Goal: Transaction & Acquisition: Purchase product/service

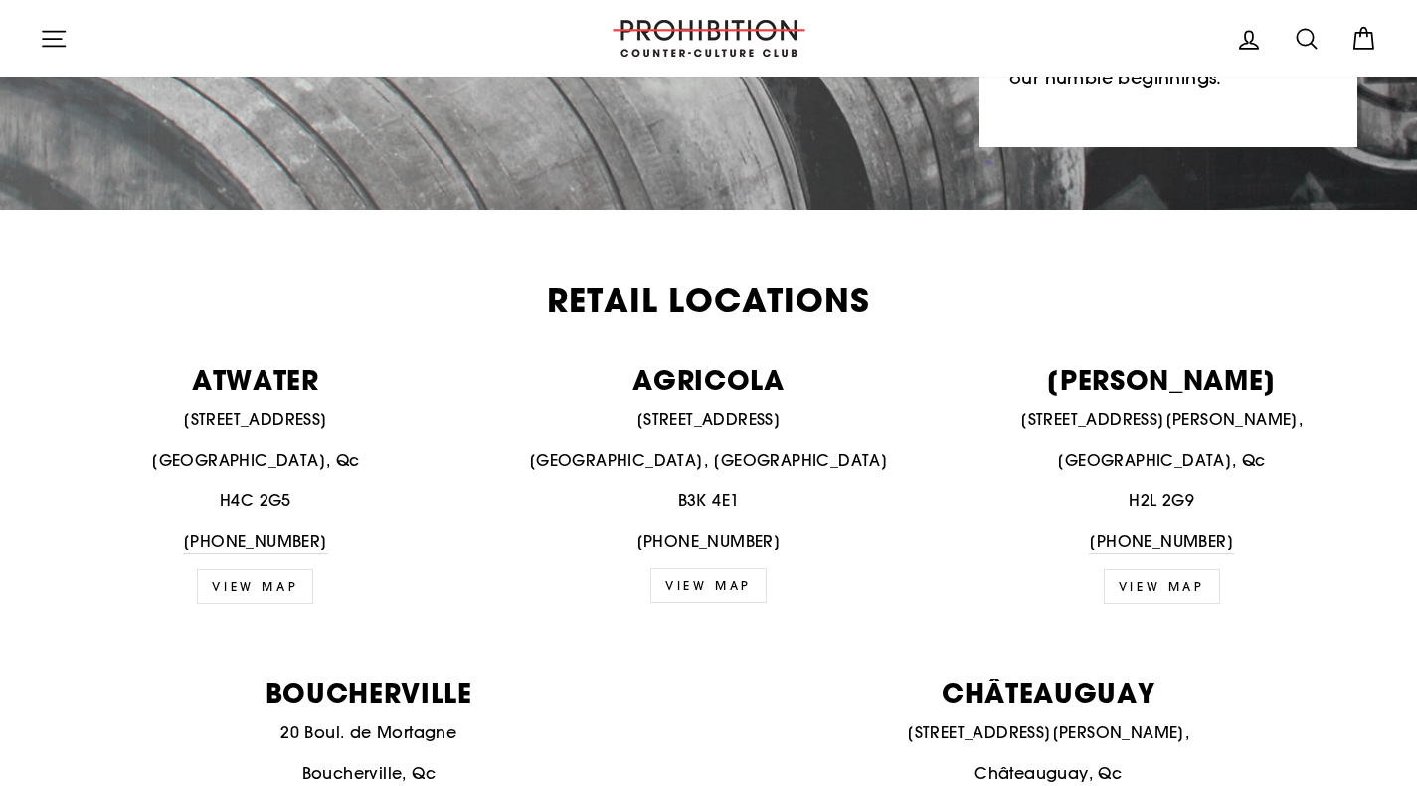
scroll to position [631, 0]
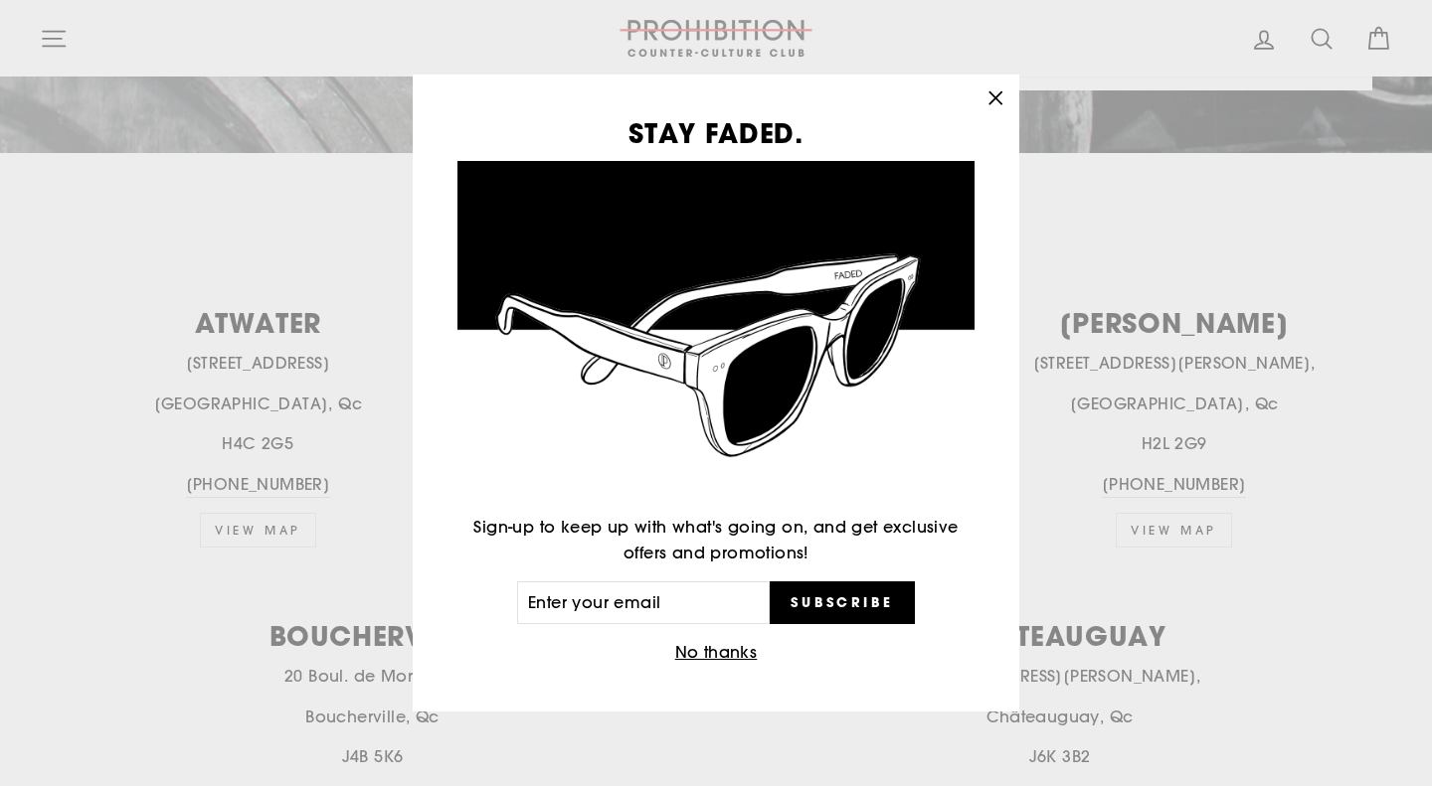
click at [999, 92] on icon "button" at bounding box center [995, 98] width 12 height 12
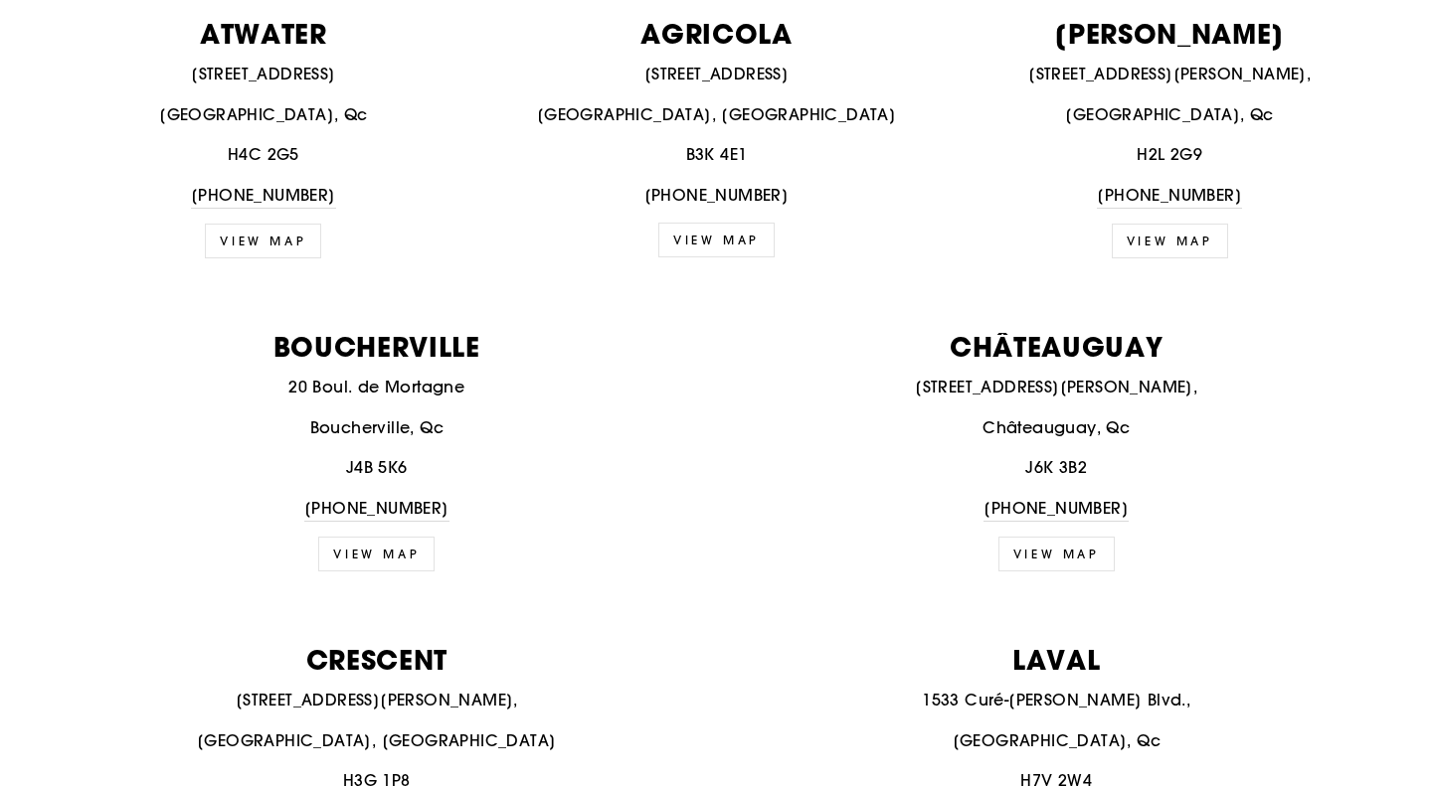
scroll to position [0, 0]
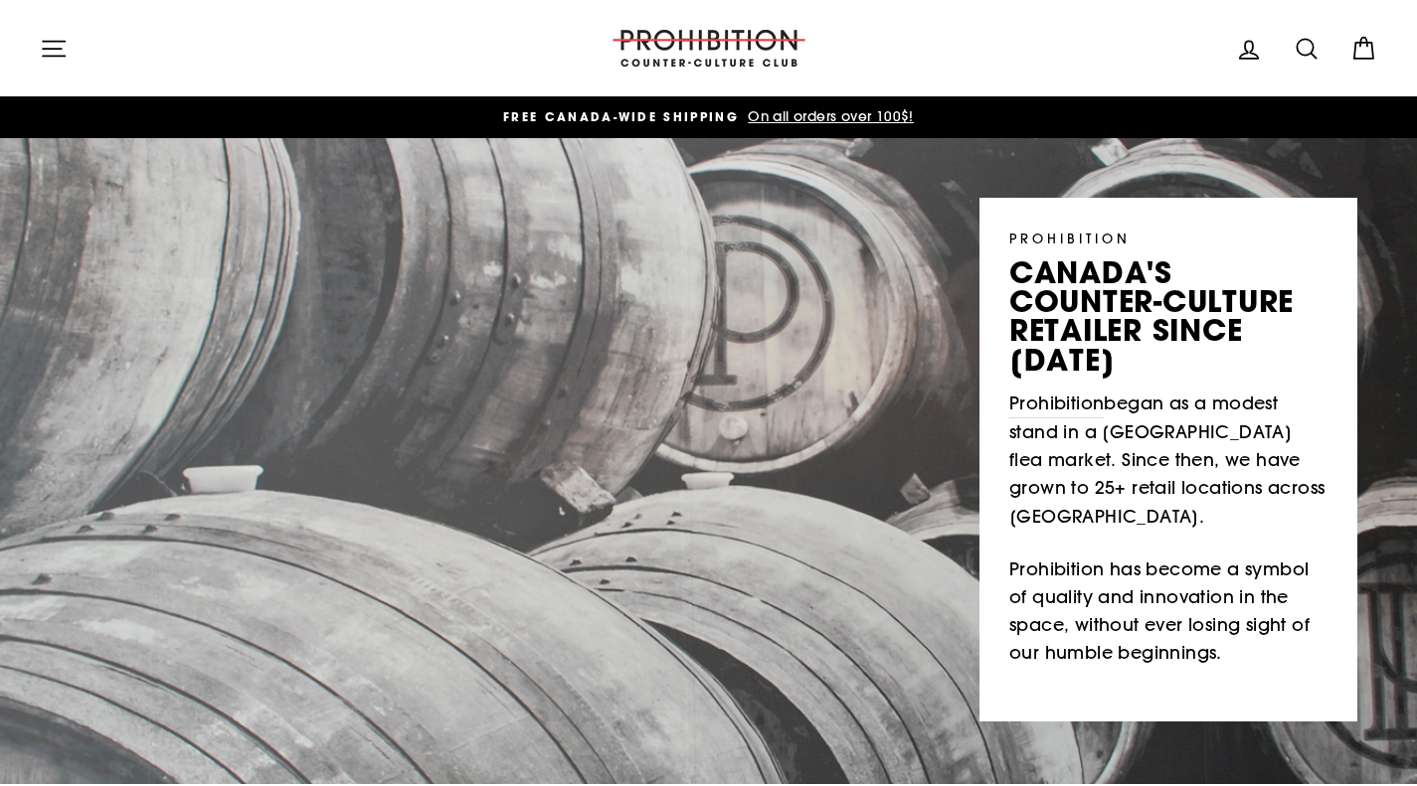
click at [56, 47] on icon "button" at bounding box center [54, 49] width 28 height 28
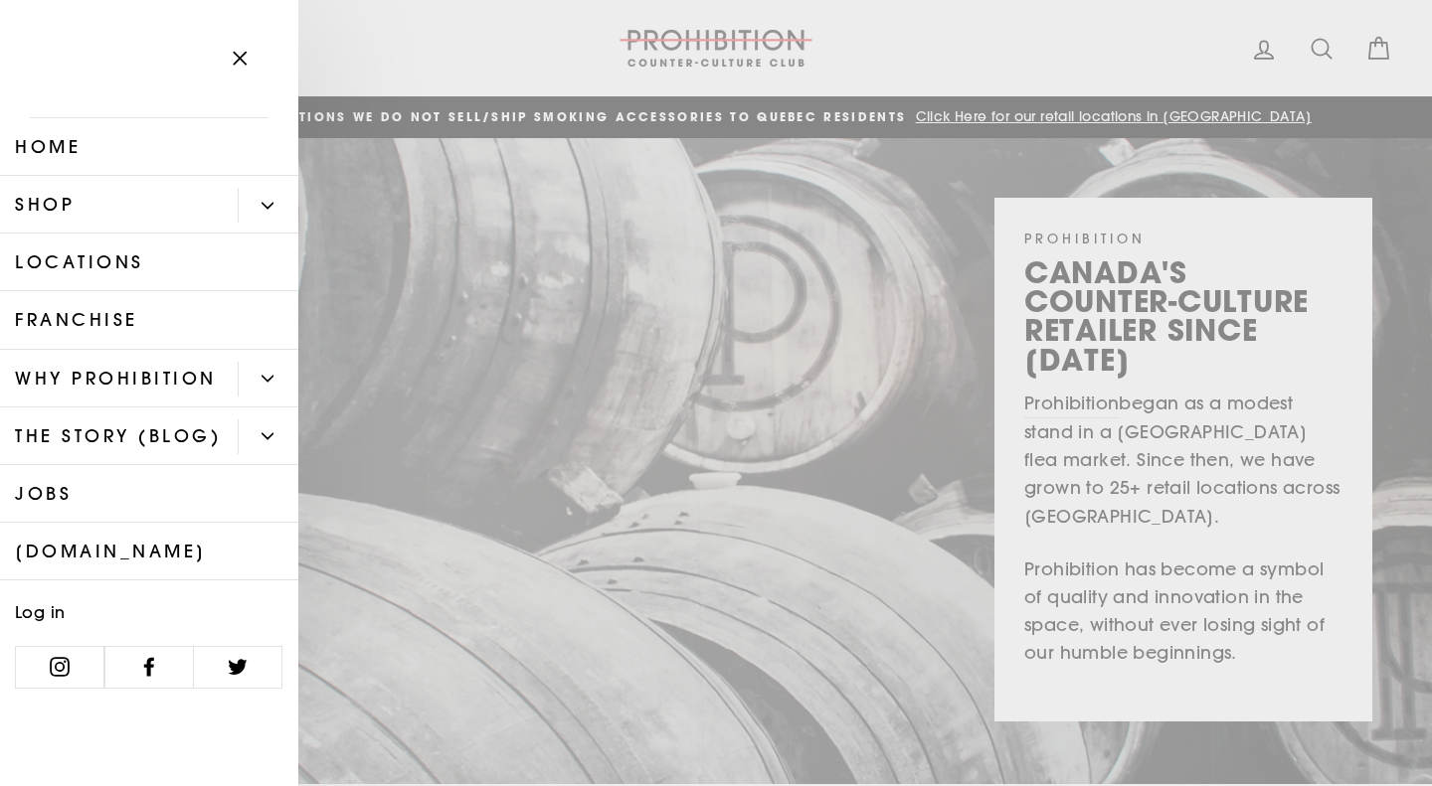
click at [45, 202] on link "Shop" at bounding box center [119, 205] width 238 height 58
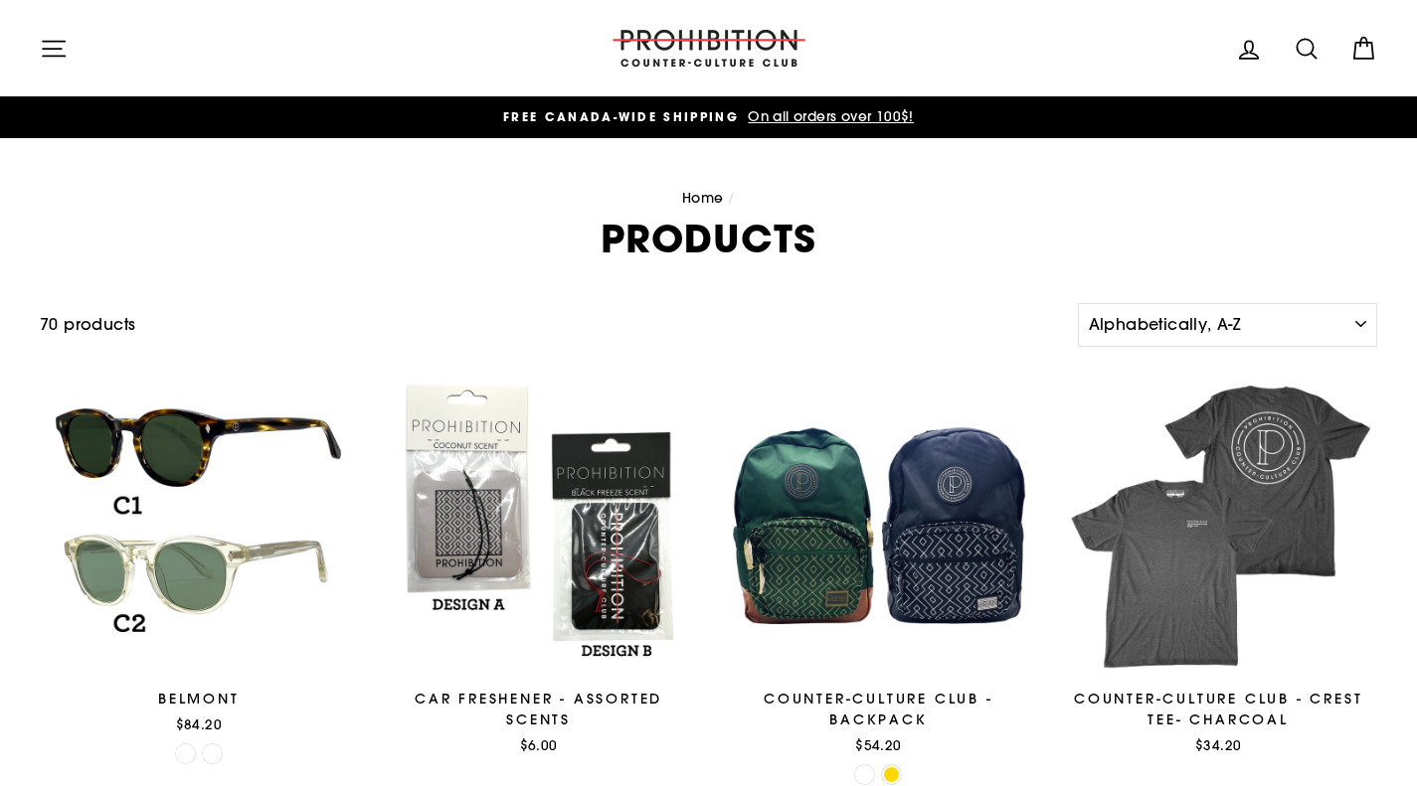
click at [1304, 46] on icon at bounding box center [1307, 49] width 28 height 28
type input "zyn"
click at [61, 48] on button "Search" at bounding box center [61, 48] width 43 height 67
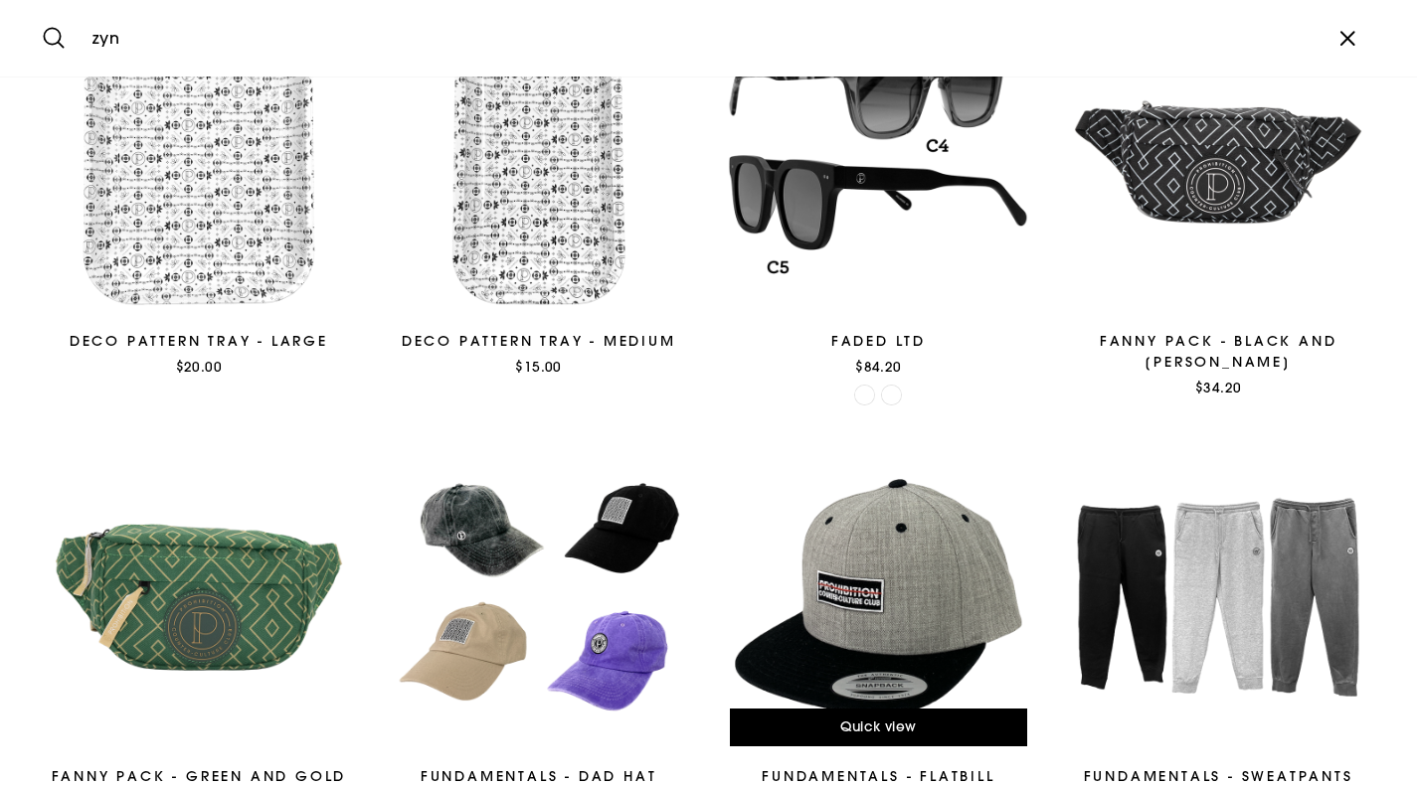
scroll to position [3104, 0]
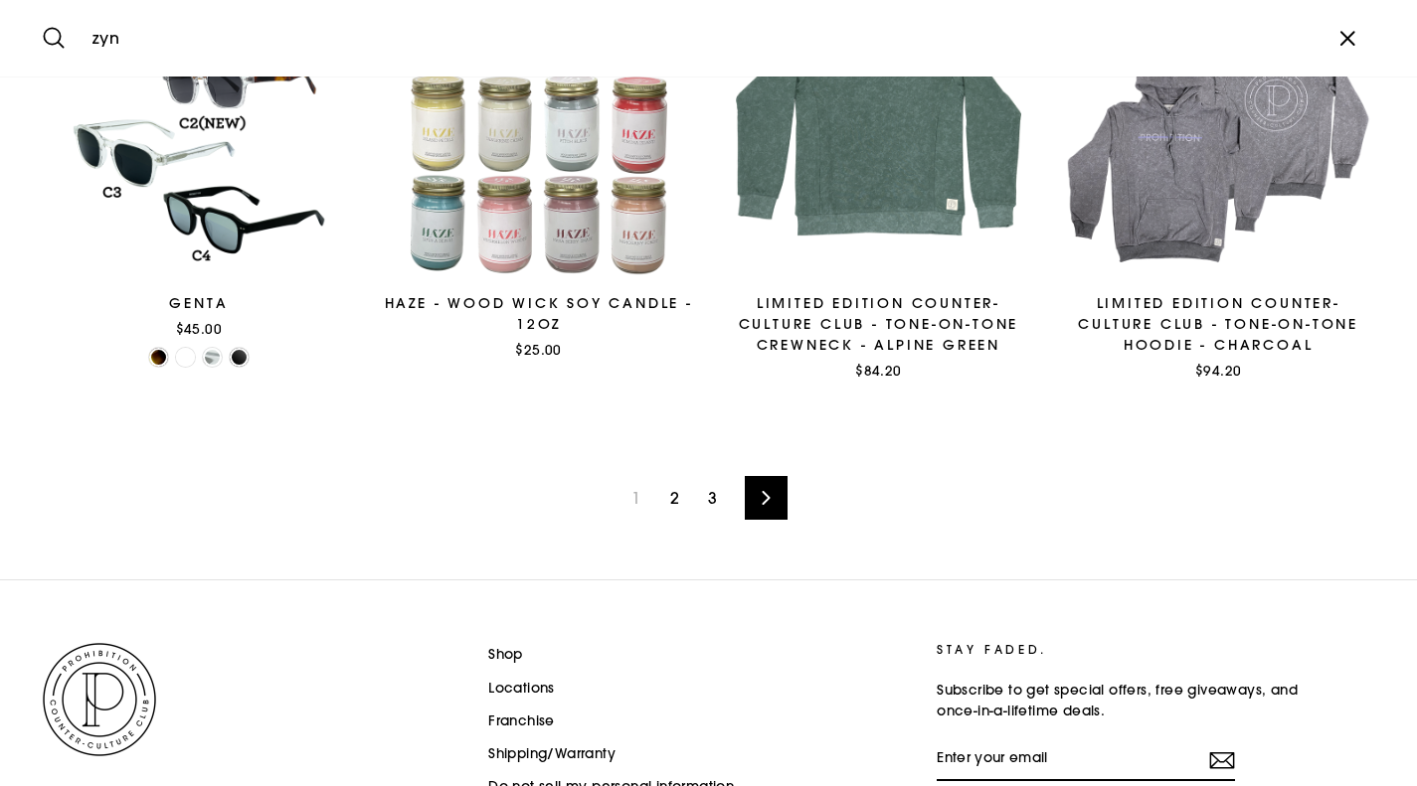
click at [664, 507] on link "2" at bounding box center [674, 498] width 33 height 32
click at [668, 506] on link "2" at bounding box center [674, 498] width 33 height 32
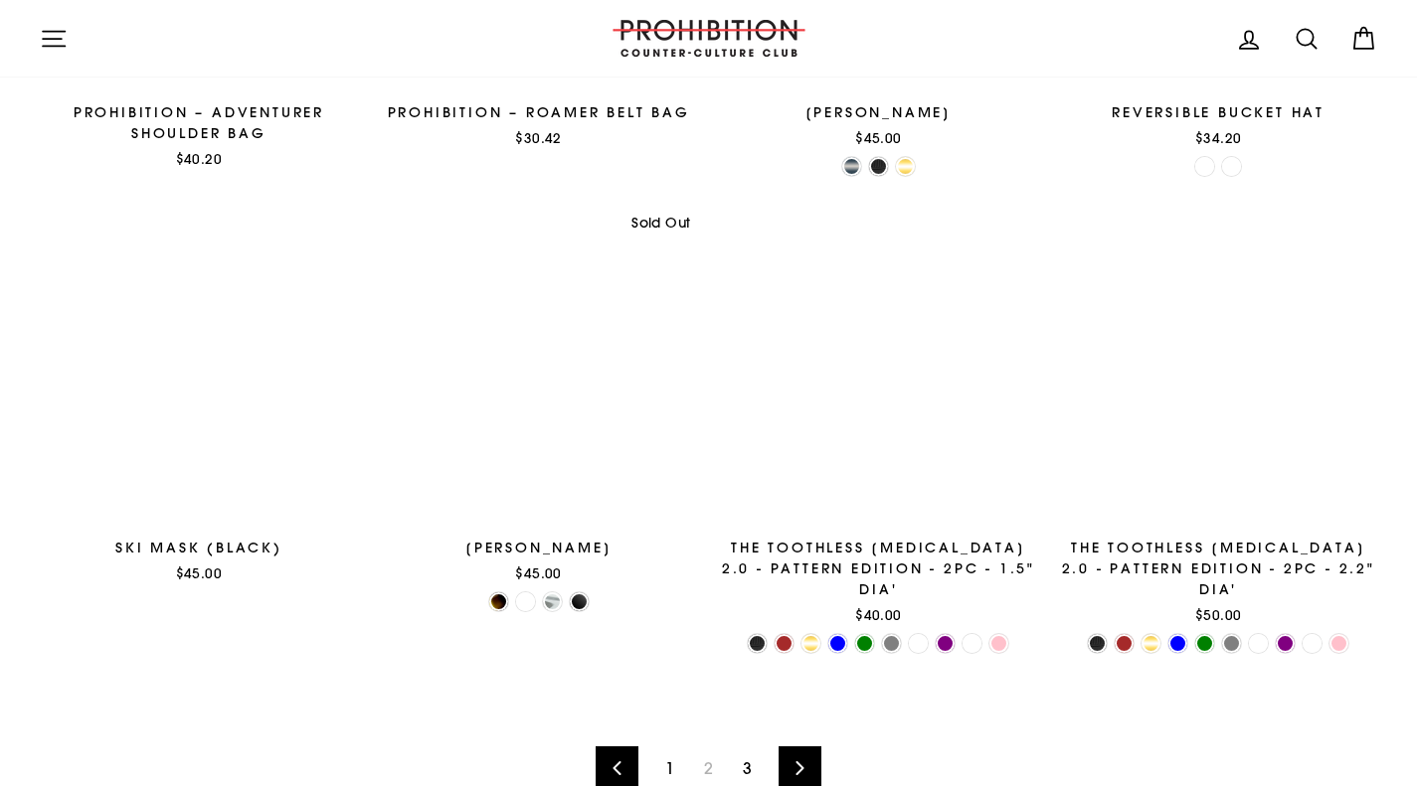
scroll to position [2854, 0]
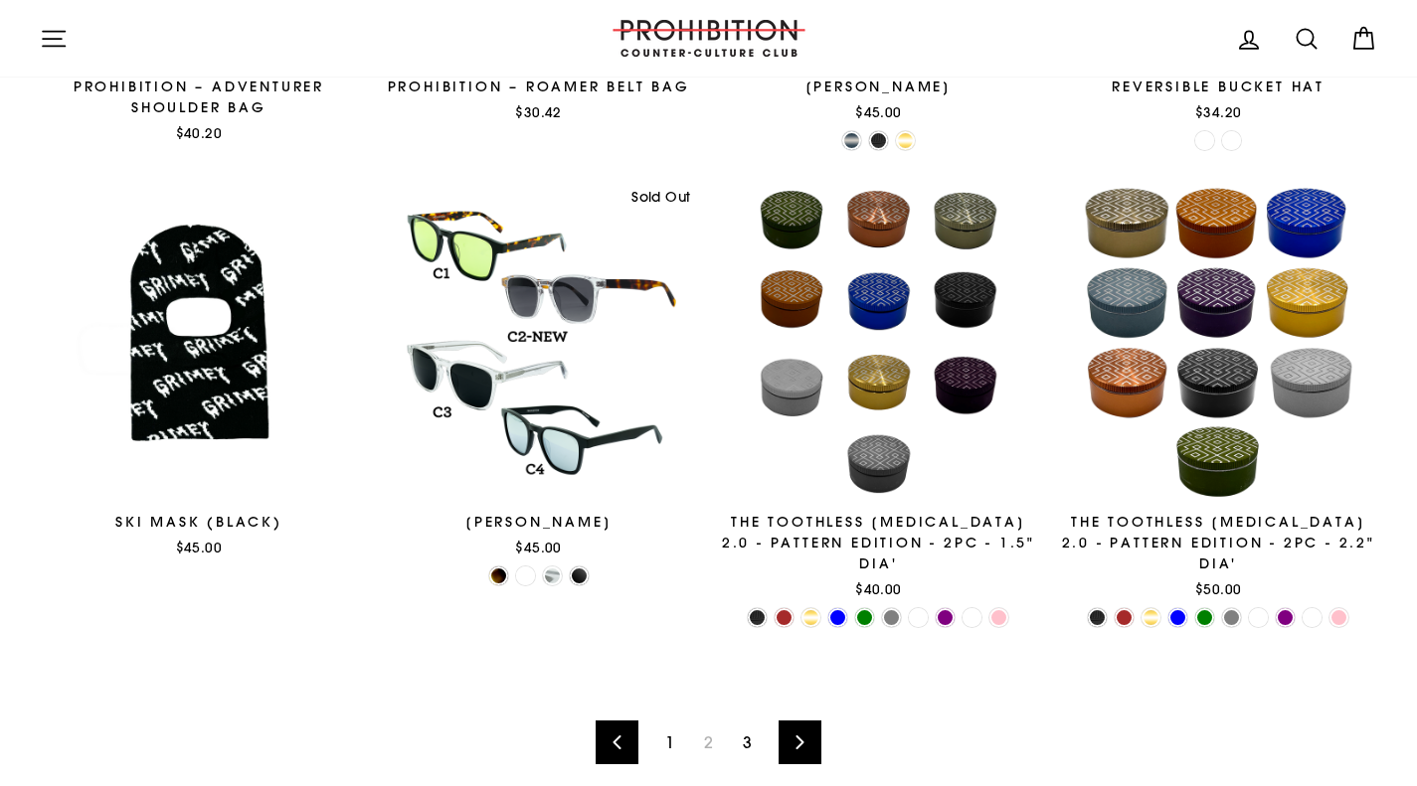
click at [743, 727] on link "3" at bounding box center [747, 743] width 33 height 32
